Goal: Information Seeking & Learning: Learn about a topic

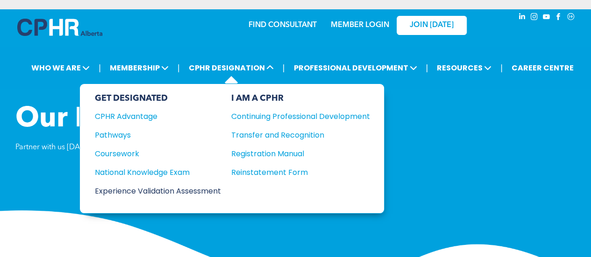
click at [140, 187] on div "Experience Validation Assessment" at bounding box center [152, 191] width 114 height 12
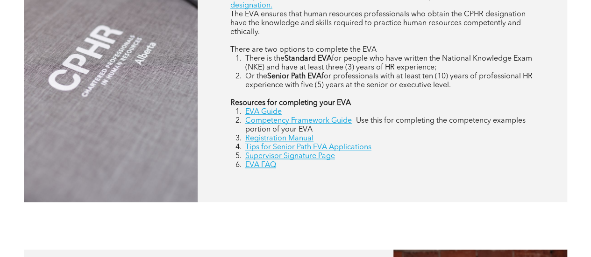
scroll to position [468, 0]
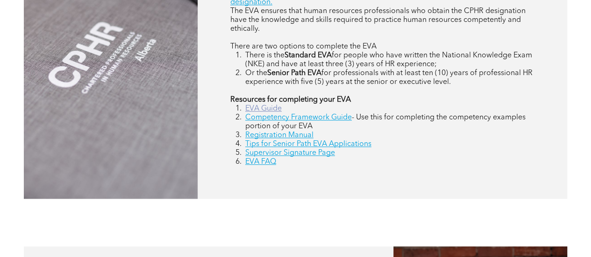
click at [271, 107] on link "EVA Guide" at bounding box center [263, 108] width 36 height 7
click at [334, 121] on link "Competency Framework Guide" at bounding box center [298, 117] width 106 height 7
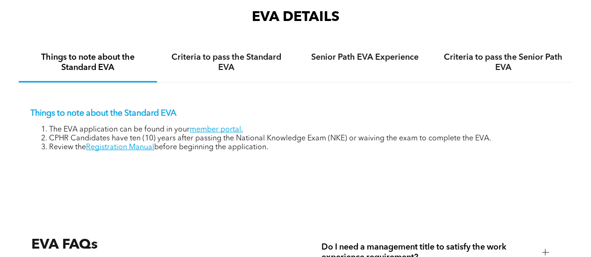
scroll to position [1346, 0]
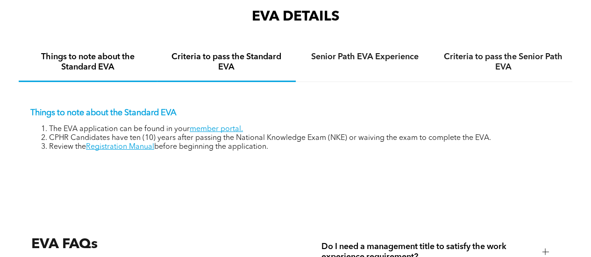
click at [265, 71] on h4 "Criteria to pass the Standard EVA" at bounding box center [225, 62] width 121 height 21
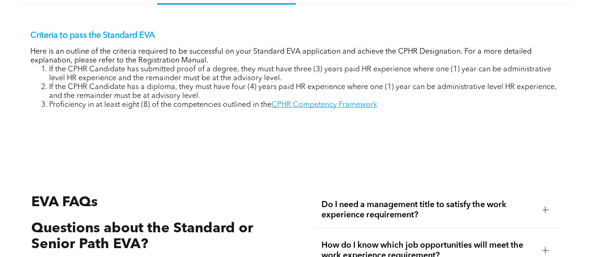
scroll to position [1423, 0]
